Goal: Complete application form

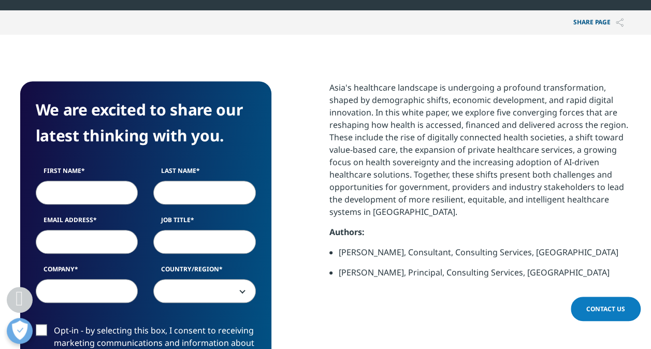
scroll to position [414, 0]
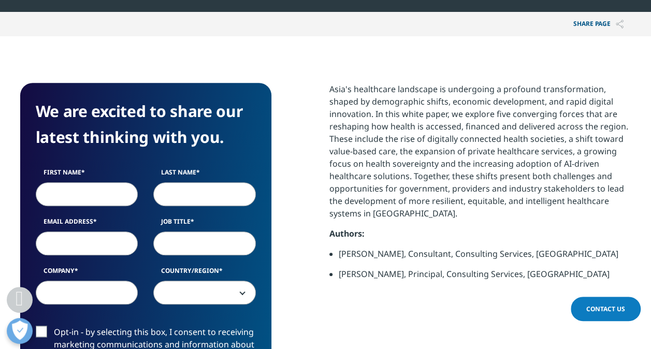
click at [84, 191] on input "First Name" at bounding box center [87, 194] width 103 height 24
type input "[PERSON_NAME]"
type input "[PERSON_NAME][EMAIL_ADDRESS][PERSON_NAME][DOMAIN_NAME]"
type input "MSD"
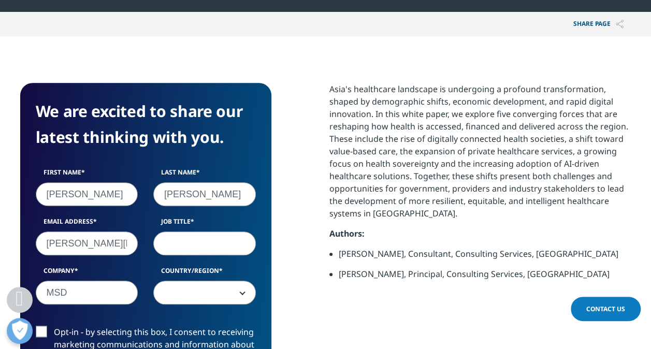
select select "[GEOGRAPHIC_DATA]"
click at [199, 248] on input "Job Title" at bounding box center [204, 244] width 103 height 24
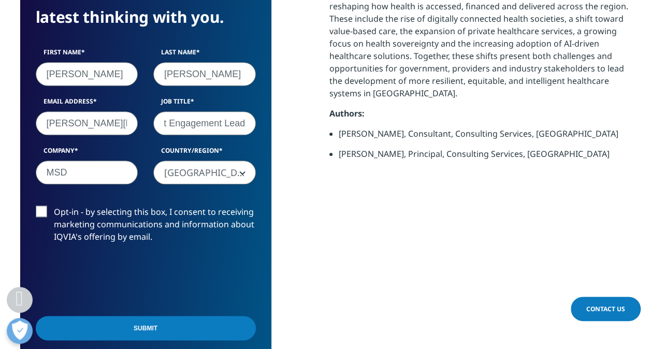
scroll to position [570, 0]
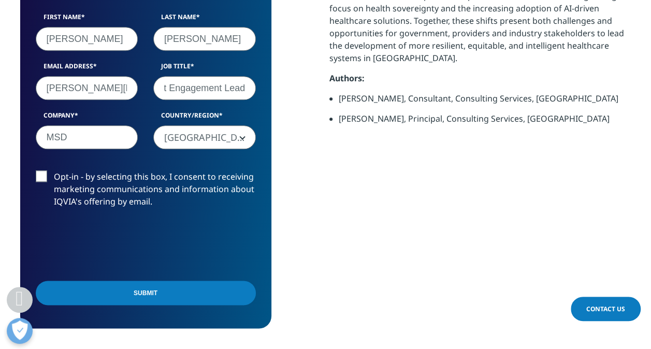
type input "Regional Patient Engagement Lead"
click at [38, 176] on label "Opt-in - by selecting this box, I consent to receiving marketing communications…" at bounding box center [146, 191] width 220 height 43
click at [54, 170] on input "Opt-in - by selecting this box, I consent to receiving marketing communications…" at bounding box center [54, 170] width 0 height 0
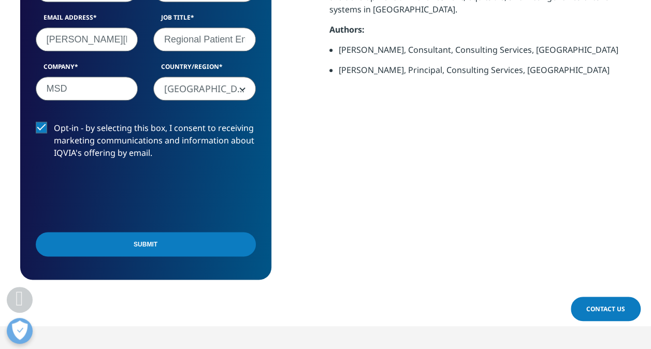
scroll to position [622, 0]
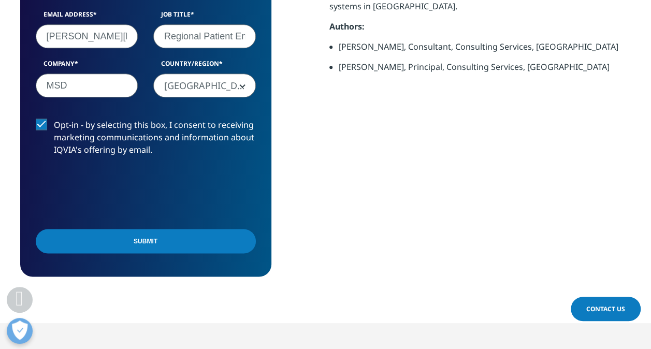
click at [160, 247] on input "Submit" at bounding box center [146, 241] width 220 height 24
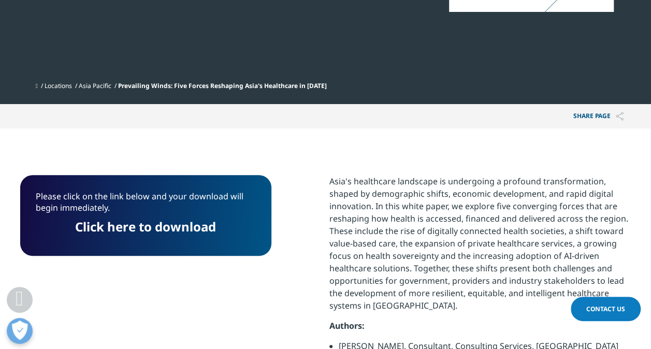
scroll to position [306, 0]
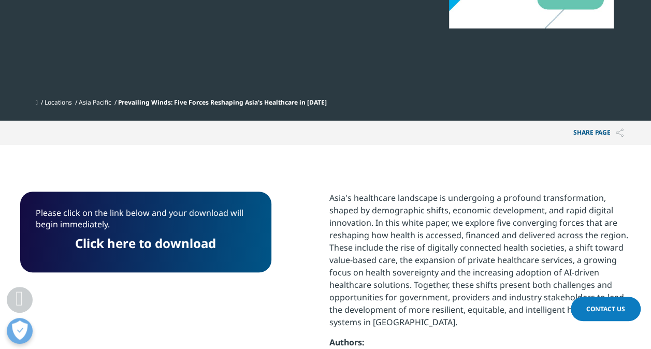
drag, startPoint x: 92, startPoint y: 246, endPoint x: 241, endPoint y: 243, distance: 149.7
click at [92, 246] on link "Click here to download" at bounding box center [145, 243] width 141 height 17
